Goal: Transaction & Acquisition: Purchase product/service

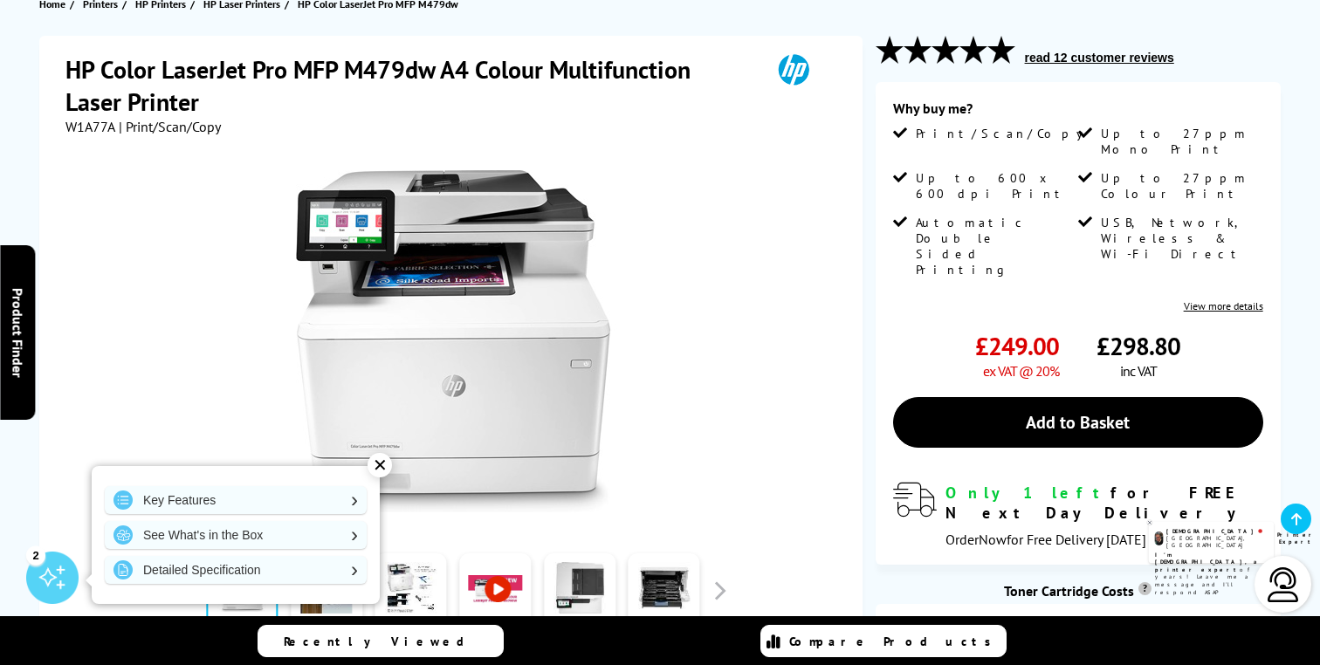
scroll to position [212, 0]
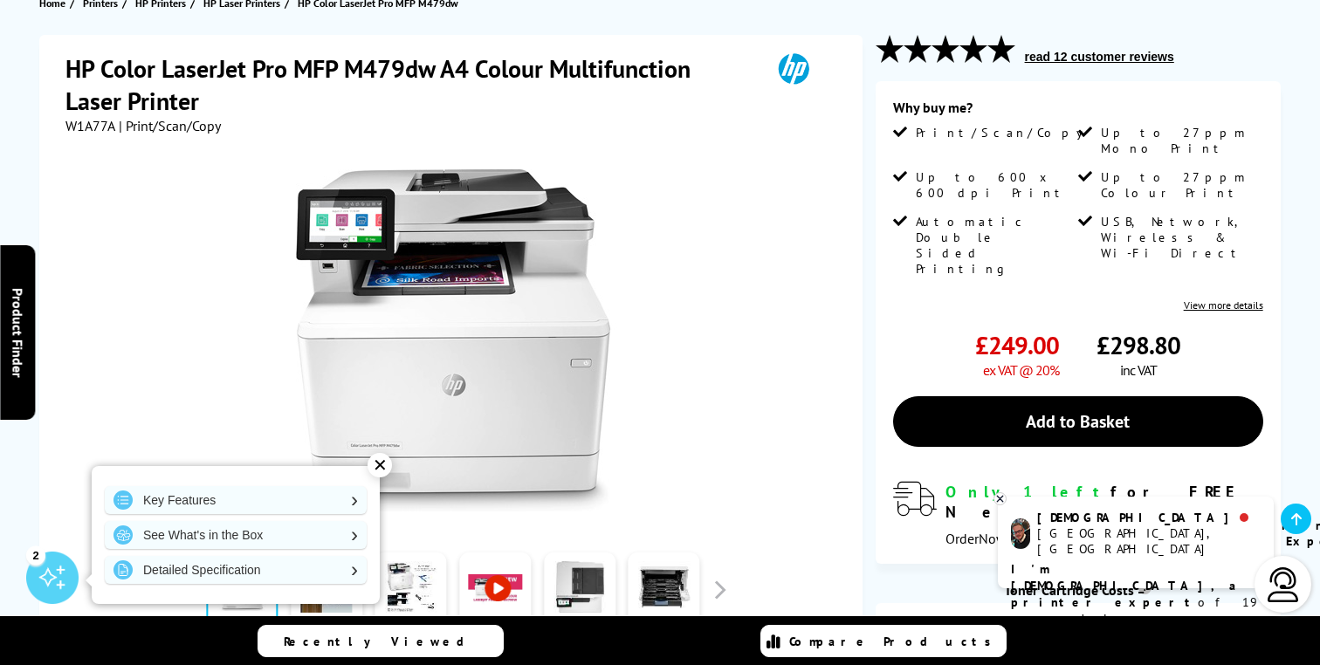
click at [381, 466] on div "✕" at bounding box center [380, 465] width 24 height 24
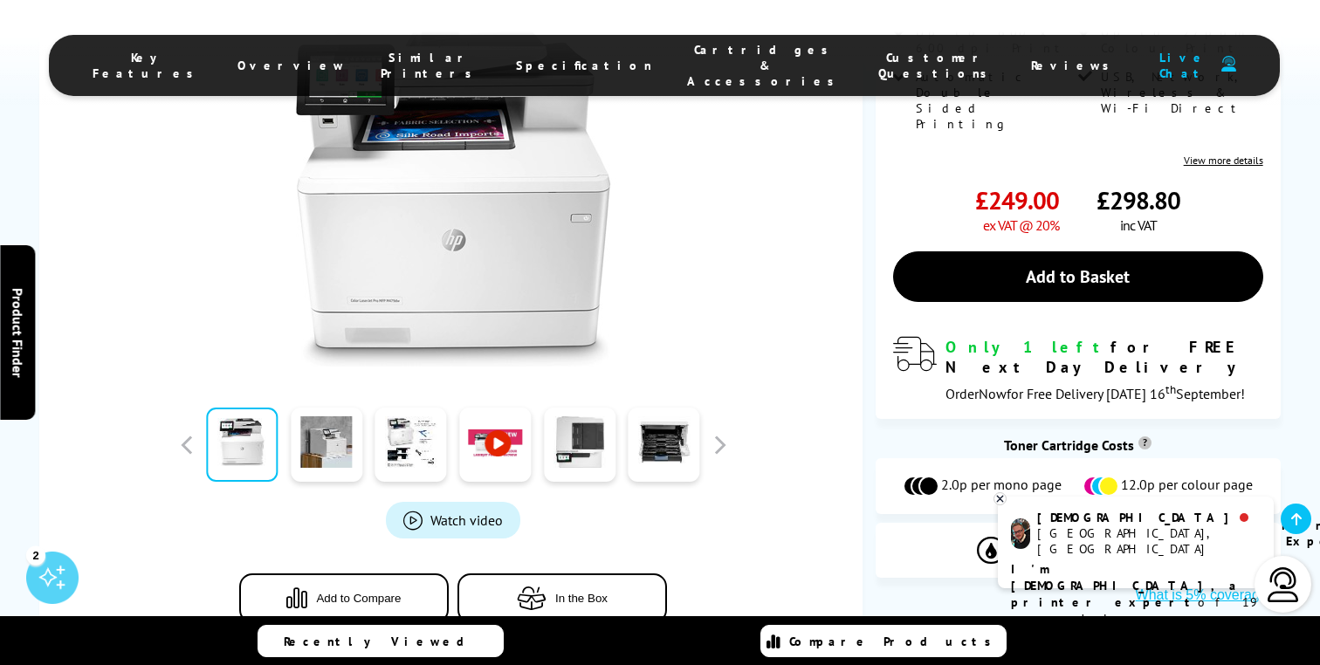
scroll to position [359, 0]
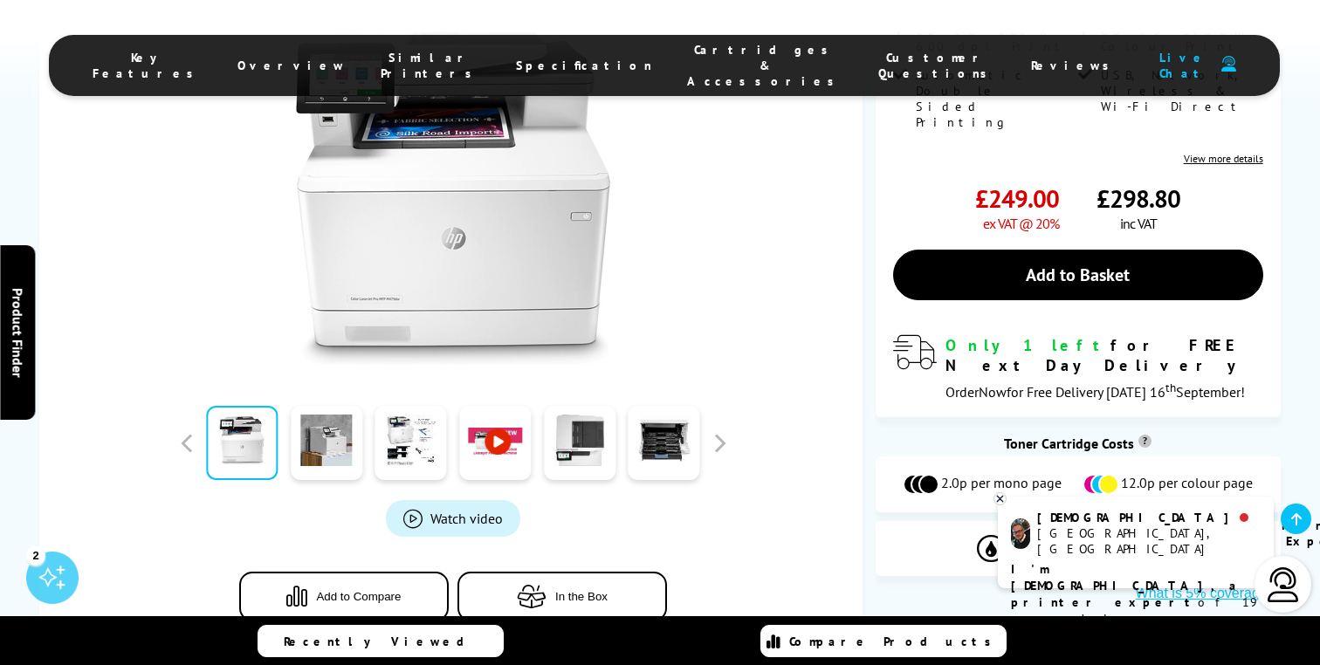
click at [998, 497] on icon at bounding box center [1000, 498] width 11 height 13
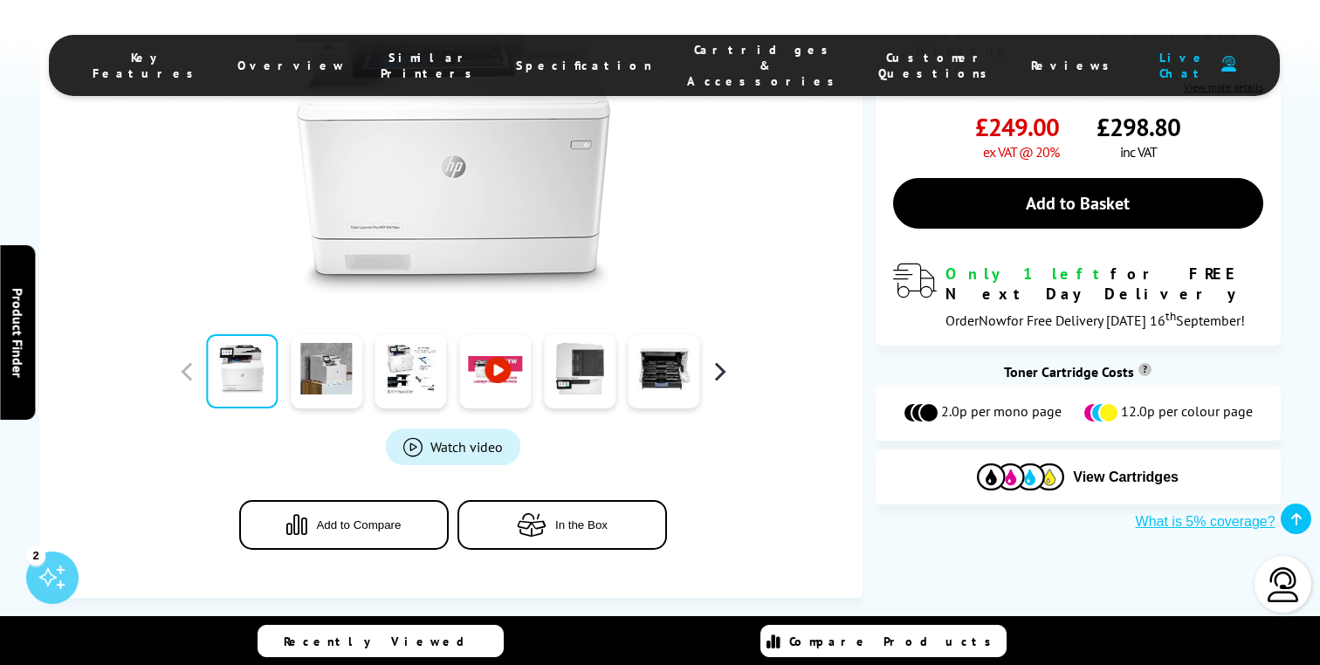
scroll to position [431, 0]
click at [724, 382] on button "button" at bounding box center [719, 371] width 26 height 26
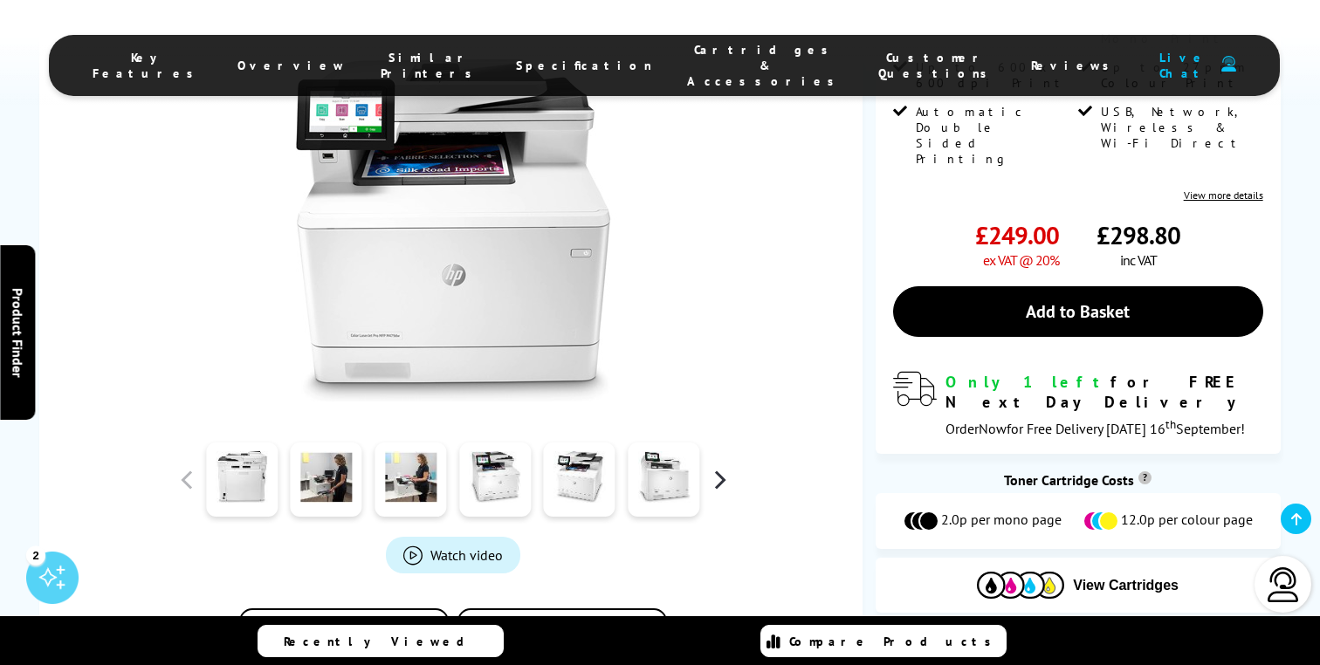
scroll to position [334, 0]
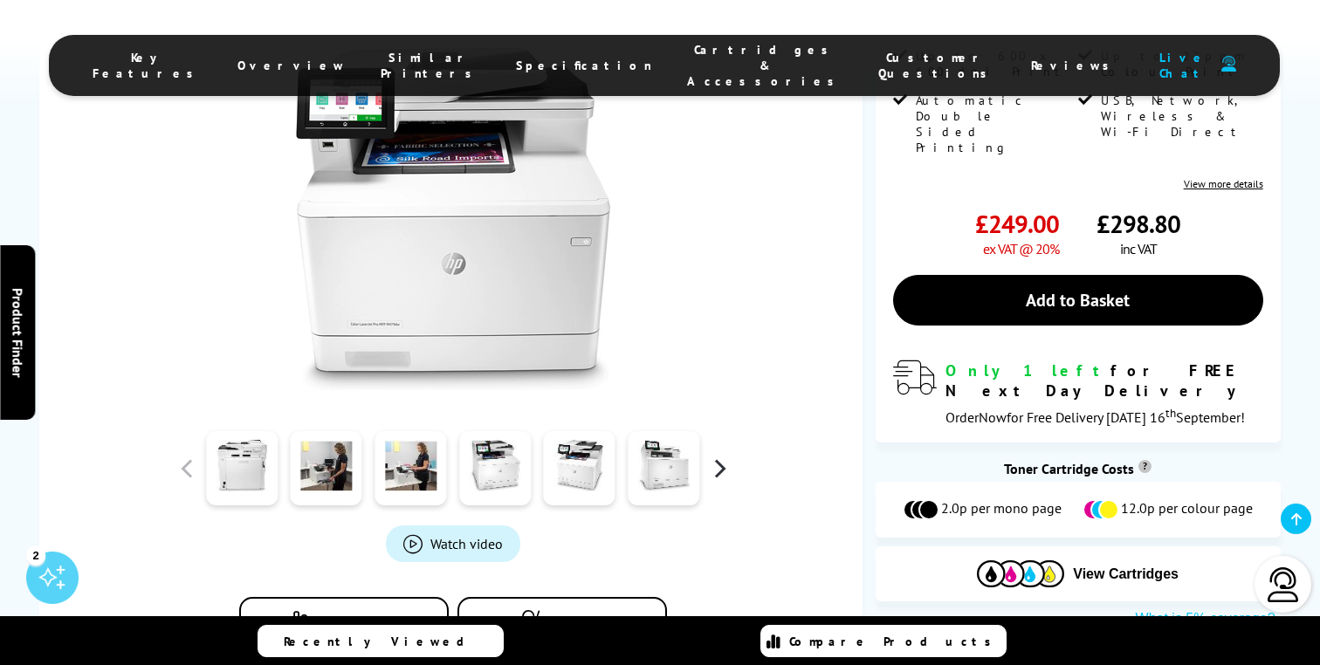
click at [723, 480] on button "button" at bounding box center [719, 469] width 26 height 26
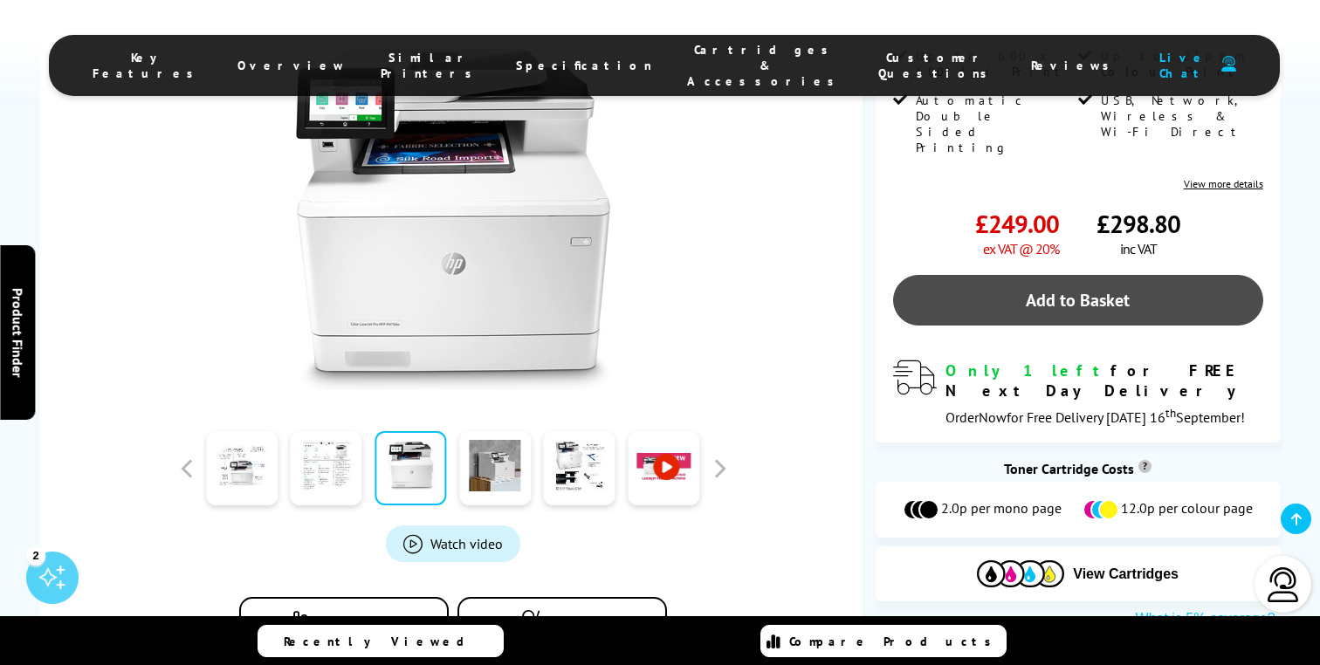
click at [1042, 275] on link "Add to Basket" at bounding box center [1078, 300] width 370 height 51
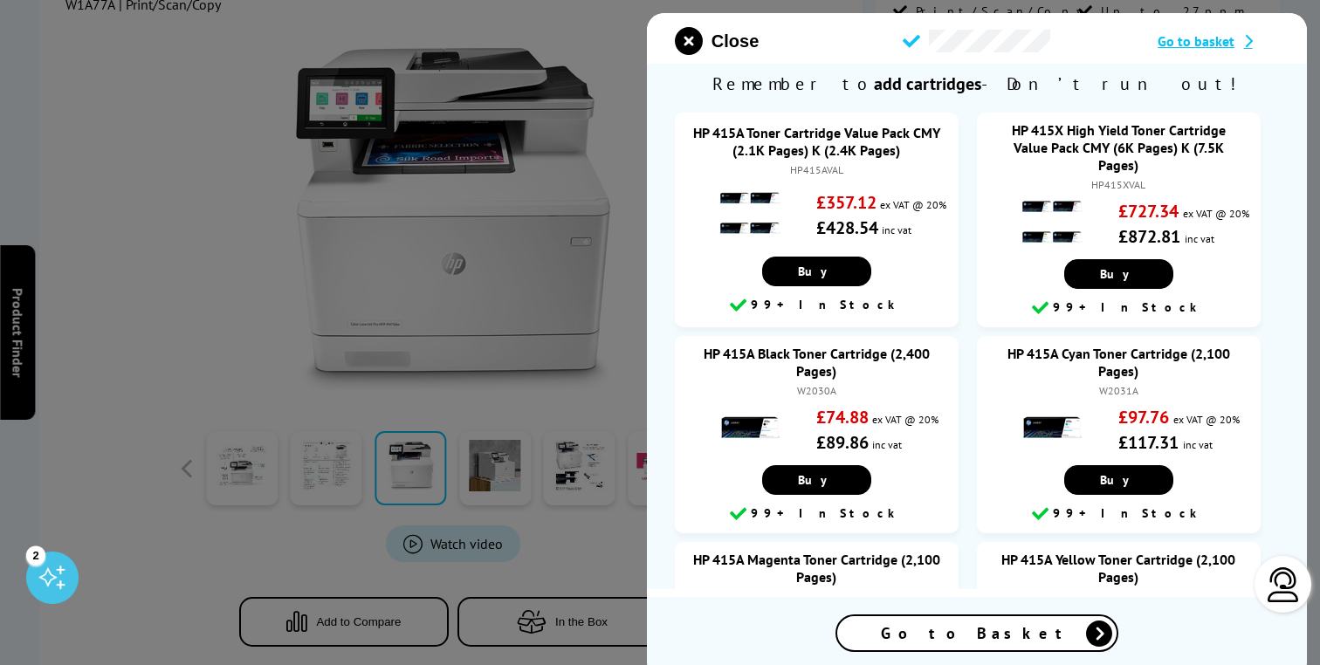
click at [968, 626] on span "Go to Basket" at bounding box center [977, 633] width 192 height 20
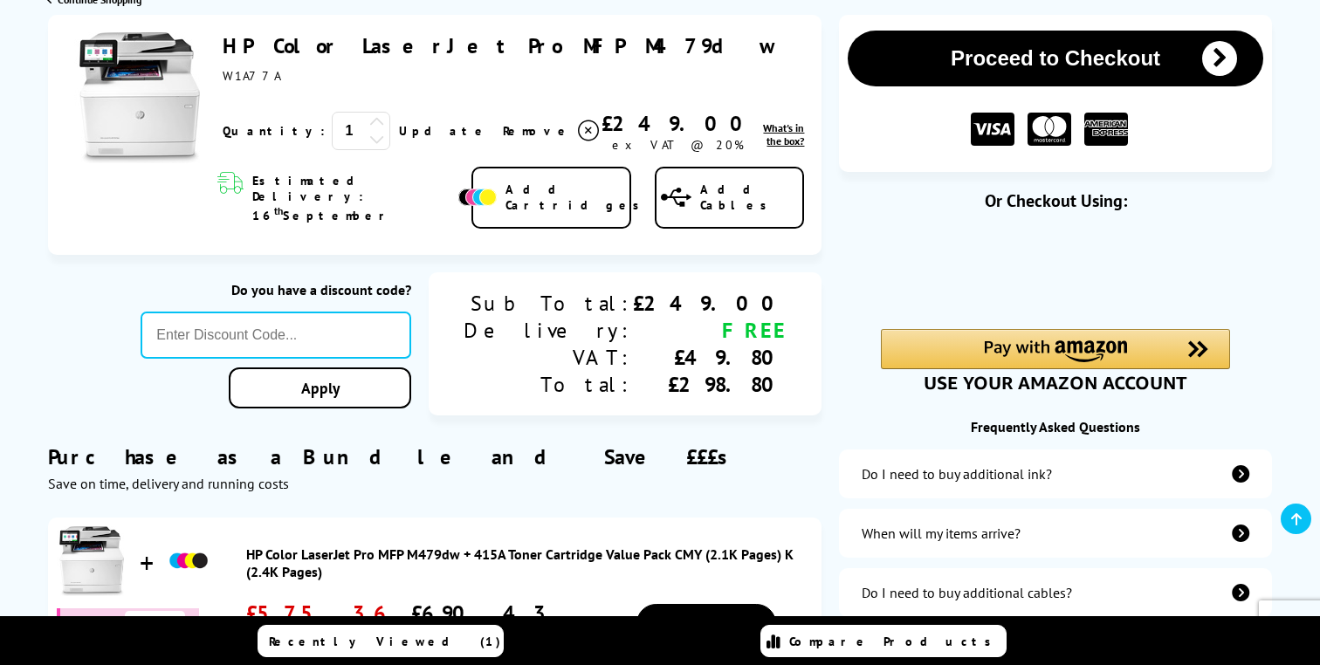
scroll to position [218, 0]
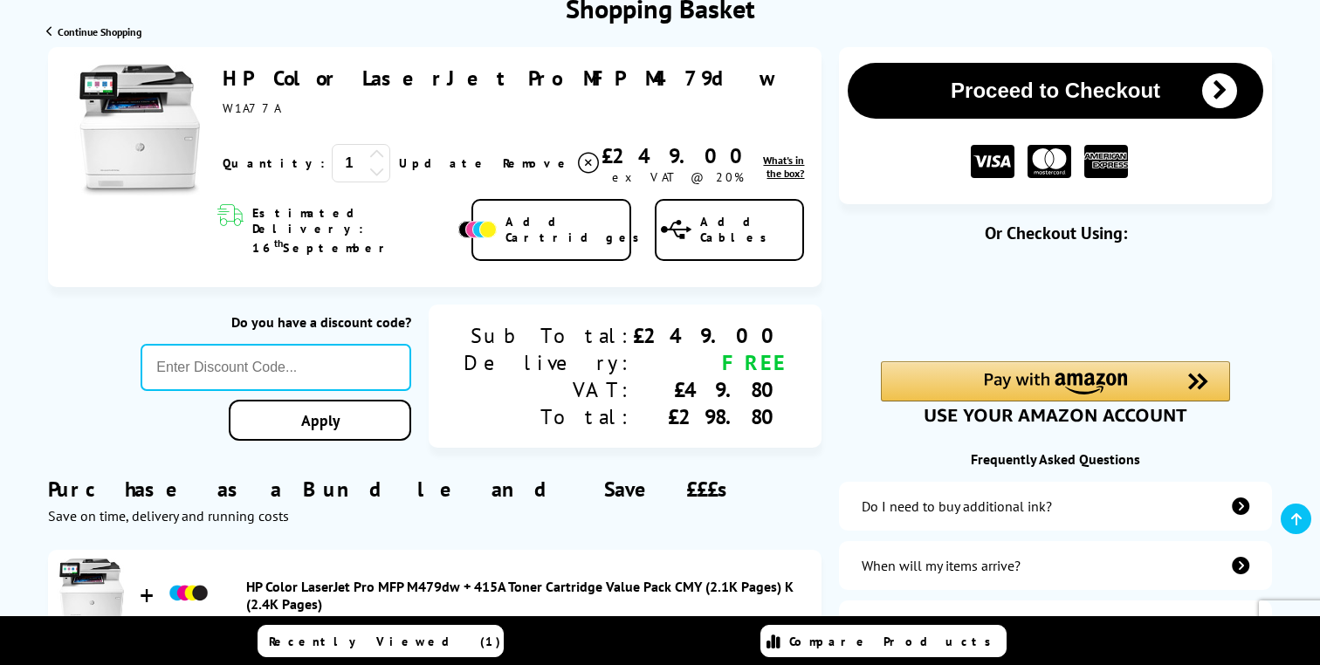
click at [536, 214] on span "Add Cartridges" at bounding box center [577, 229] width 143 height 31
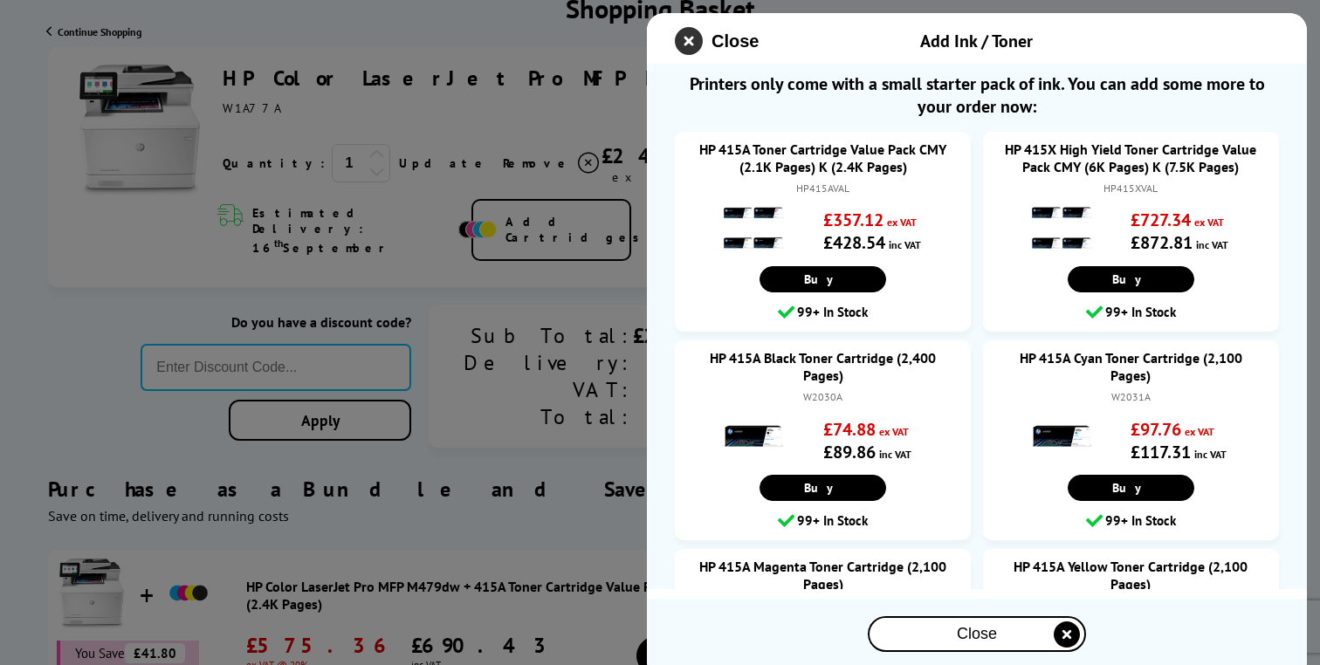
click at [699, 39] on icon "close modal" at bounding box center [689, 41] width 28 height 28
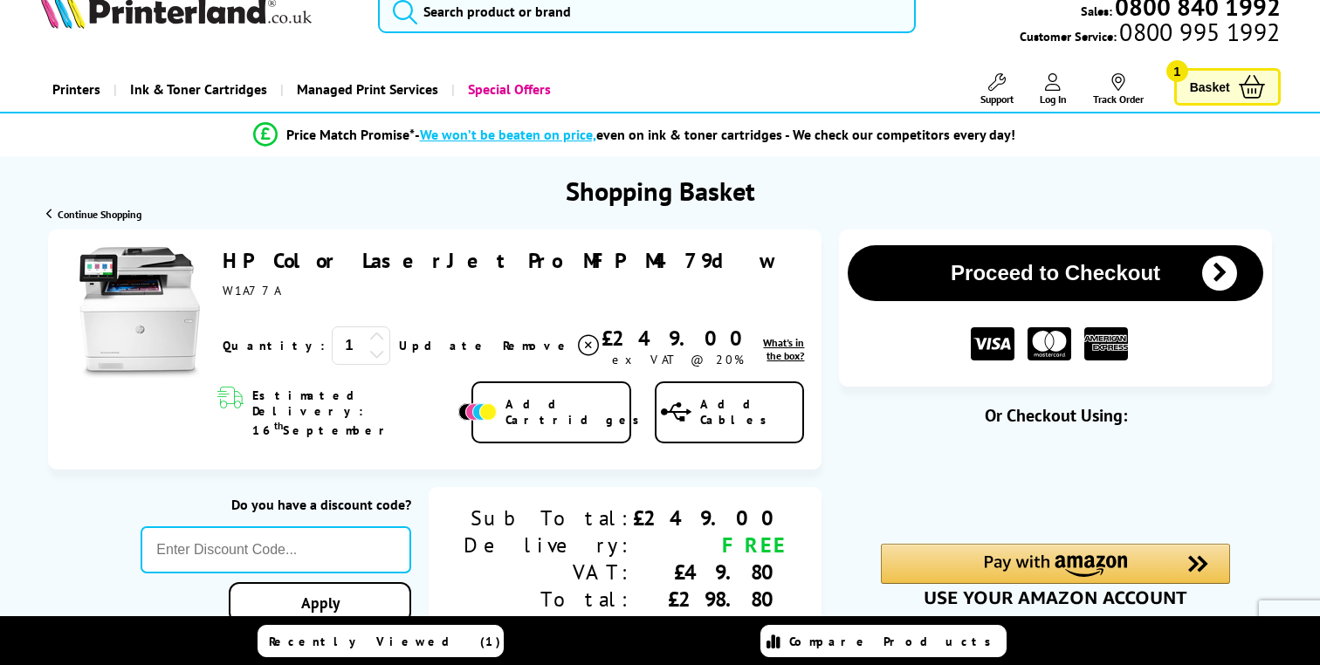
scroll to position [0, 0]
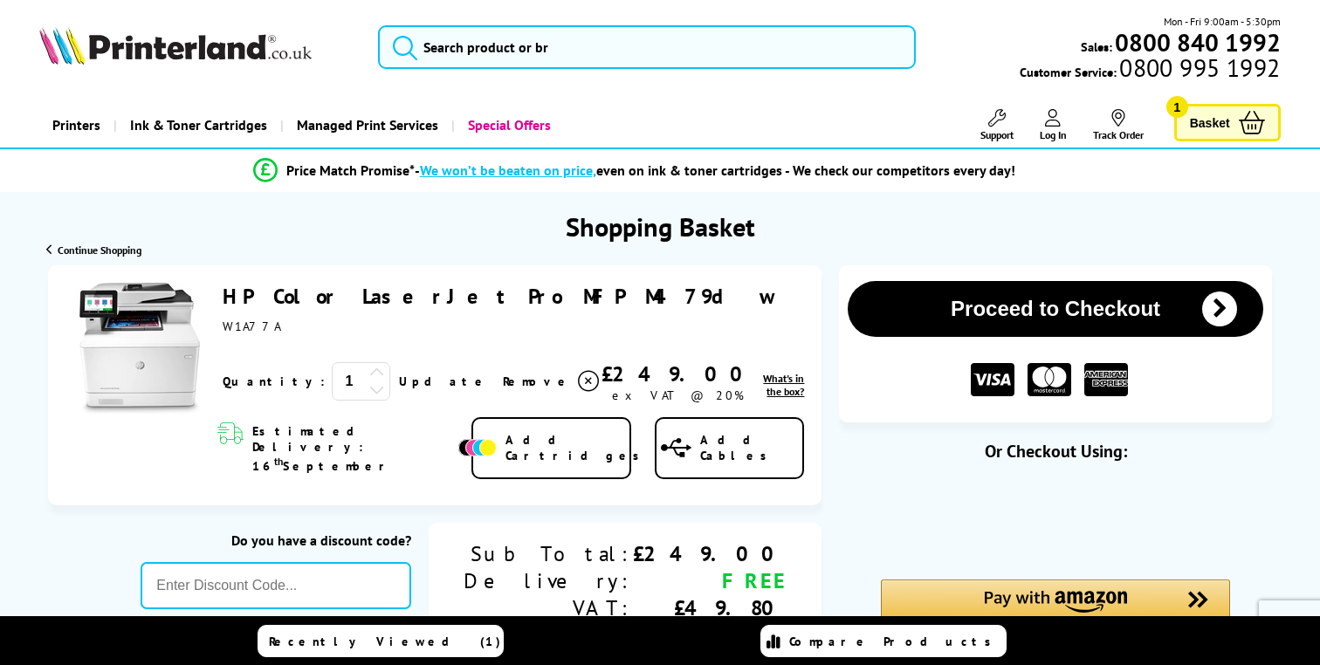
click at [926, 305] on button "Proceed to Checkout" at bounding box center [1055, 309] width 415 height 56
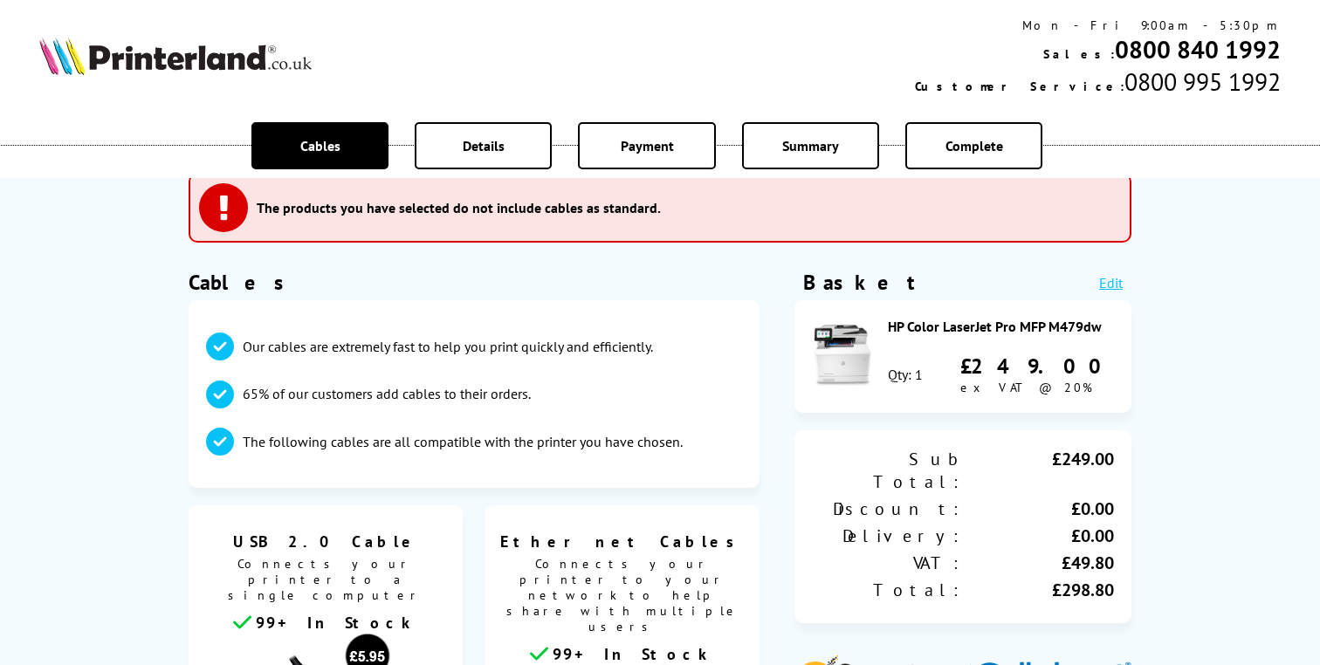
scroll to position [41, 0]
